Goal: Find specific page/section: Find specific page/section

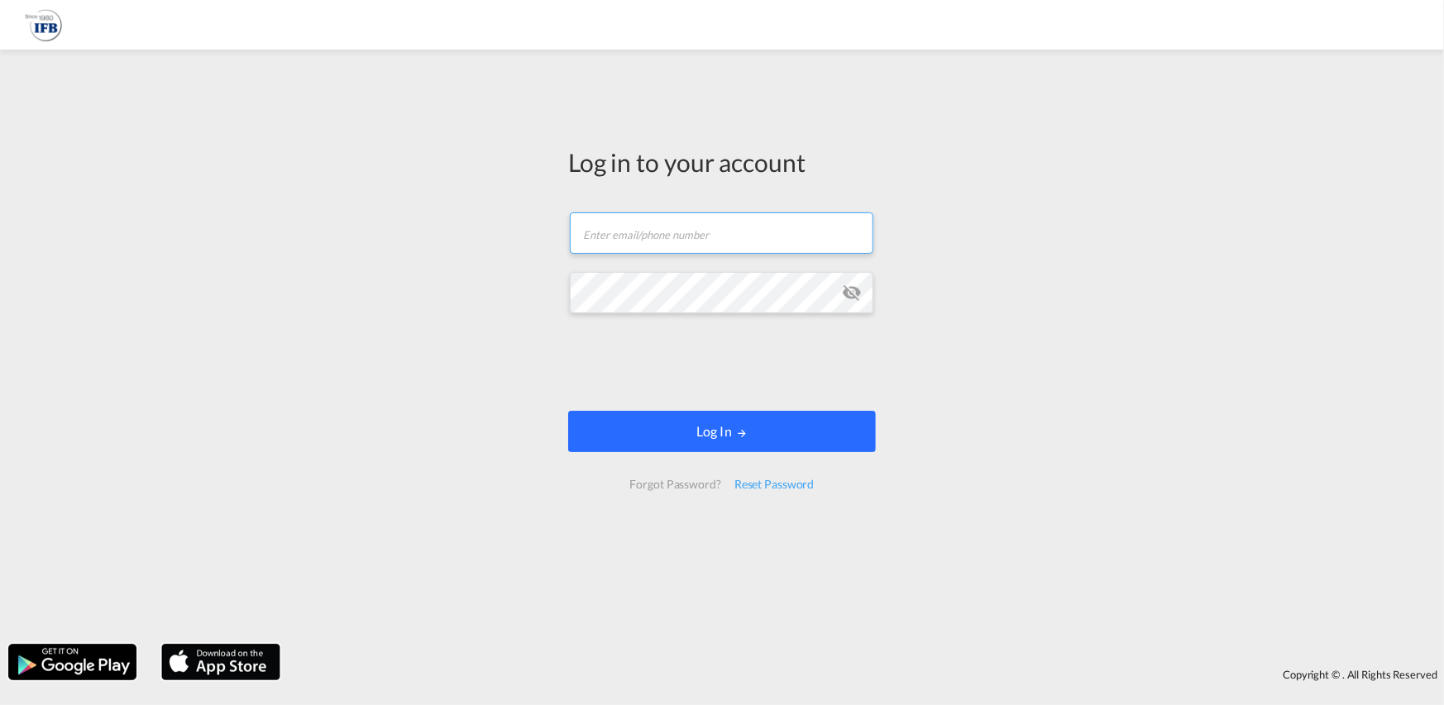
type input "hieu.pham@ifbhamburg.de"
click at [832, 437] on button "Log In" at bounding box center [722, 431] width 308 height 41
